Goal: Information Seeking & Learning: Learn about a topic

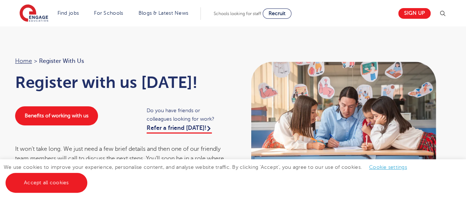
scroll to position [2, 0]
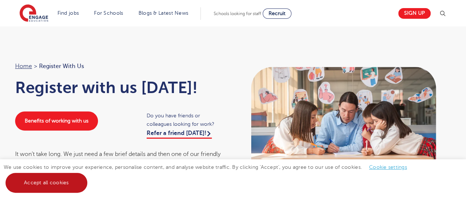
click at [49, 181] on link "Accept all cookies" at bounding box center [47, 183] width 82 height 20
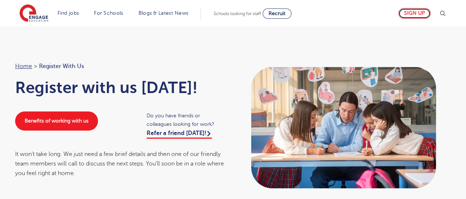
click at [419, 11] on link "Sign up" at bounding box center [415, 13] width 32 height 11
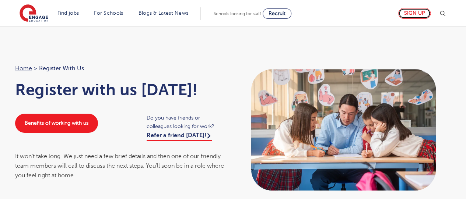
click at [422, 13] on link "Sign up" at bounding box center [415, 13] width 32 height 11
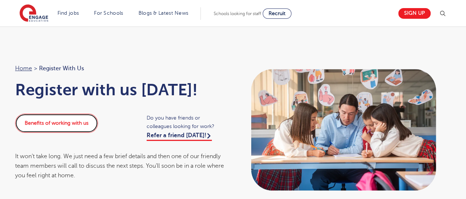
click at [41, 125] on link "Benefits of working with us" at bounding box center [56, 123] width 83 height 19
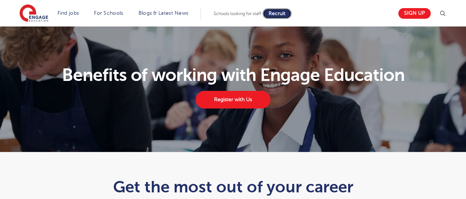
click at [276, 14] on span "Recruit" at bounding box center [277, 14] width 17 height 6
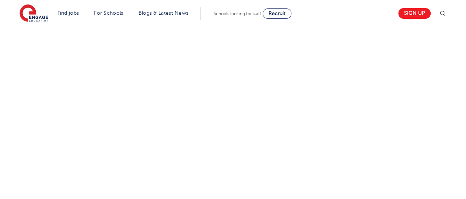
scroll to position [272, 0]
click at [320, 72] on div "Let us know more about you!" at bounding box center [233, 144] width 447 height 329
drag, startPoint x: 456, startPoint y: 96, endPoint x: 456, endPoint y: 92, distance: 4.4
click at [456, 92] on div "Let us know more about you!" at bounding box center [233, 43] width 447 height 322
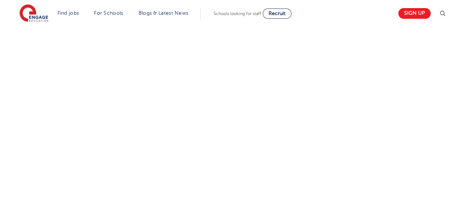
click at [456, 91] on div "Let us know more about you!" at bounding box center [233, 43] width 447 height 322
drag, startPoint x: 465, startPoint y: 106, endPoint x: 462, endPoint y: 75, distance: 31.1
click at [462, 75] on div "Let us know more about you!" at bounding box center [233, 43] width 466 height 374
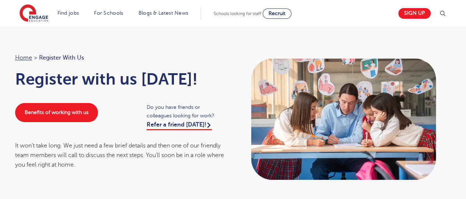
scroll to position [0, 0]
